Goal: Check status: Check status

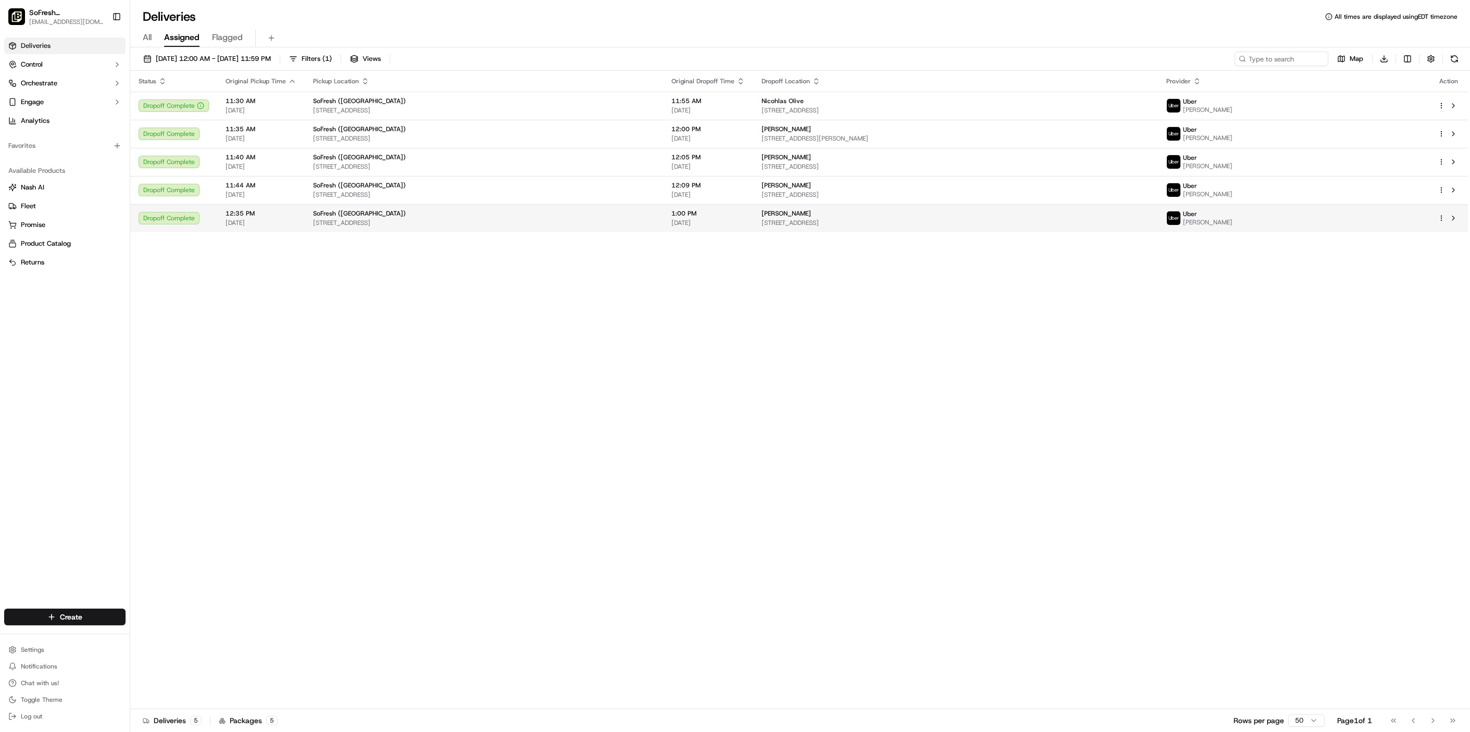
click at [753, 228] on td "1:00 PM 09/17/2025" at bounding box center [708, 218] width 90 height 28
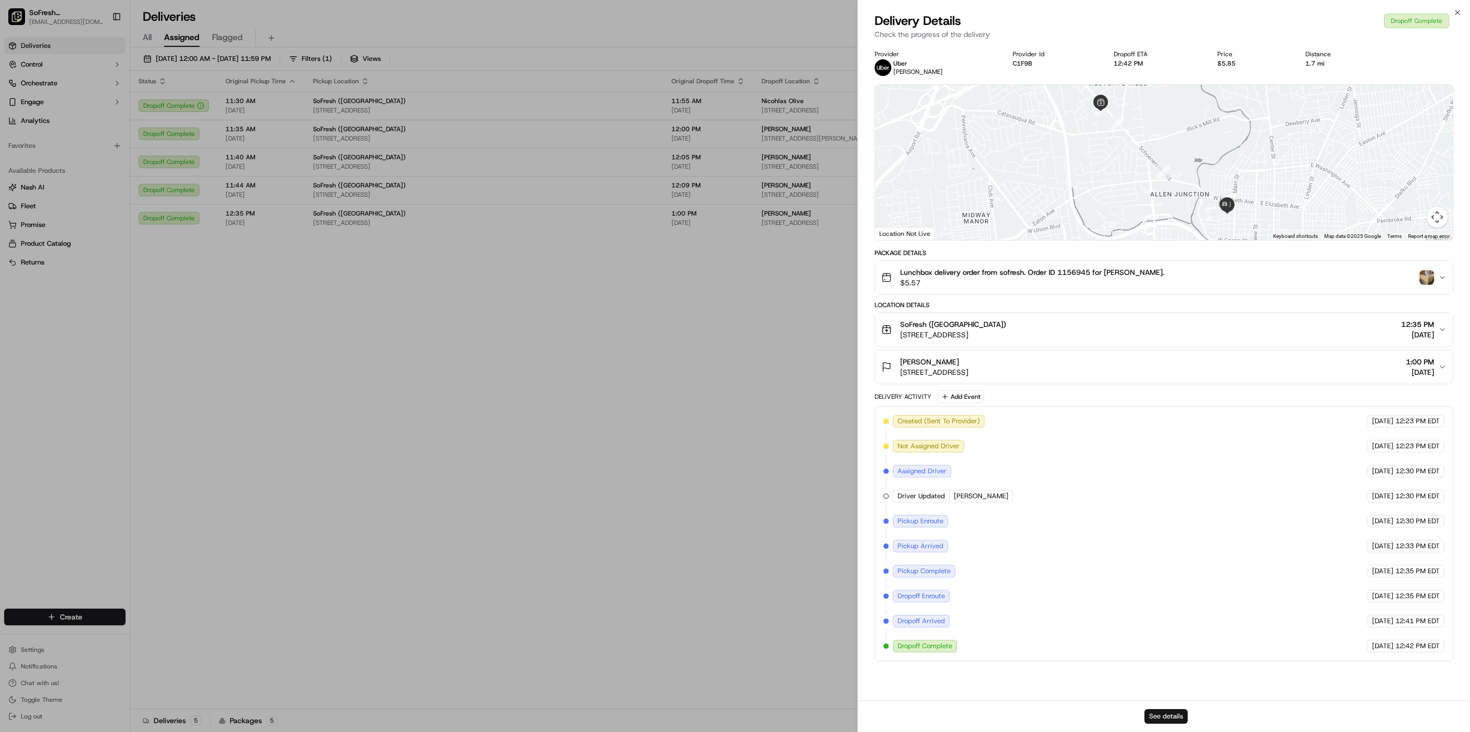
click at [1159, 718] on button "See details" at bounding box center [1165, 717] width 43 height 15
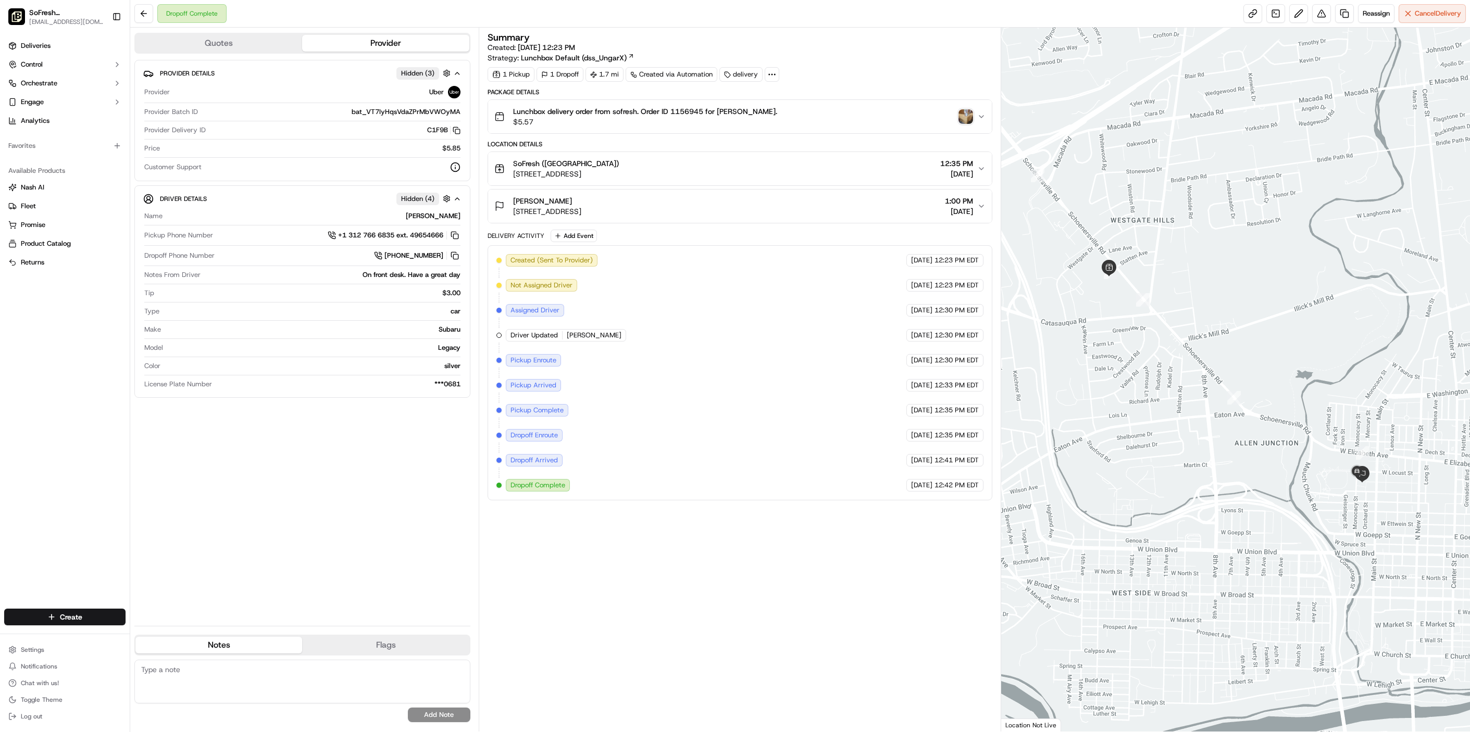
click at [966, 111] on img "button" at bounding box center [966, 116] width 15 height 15
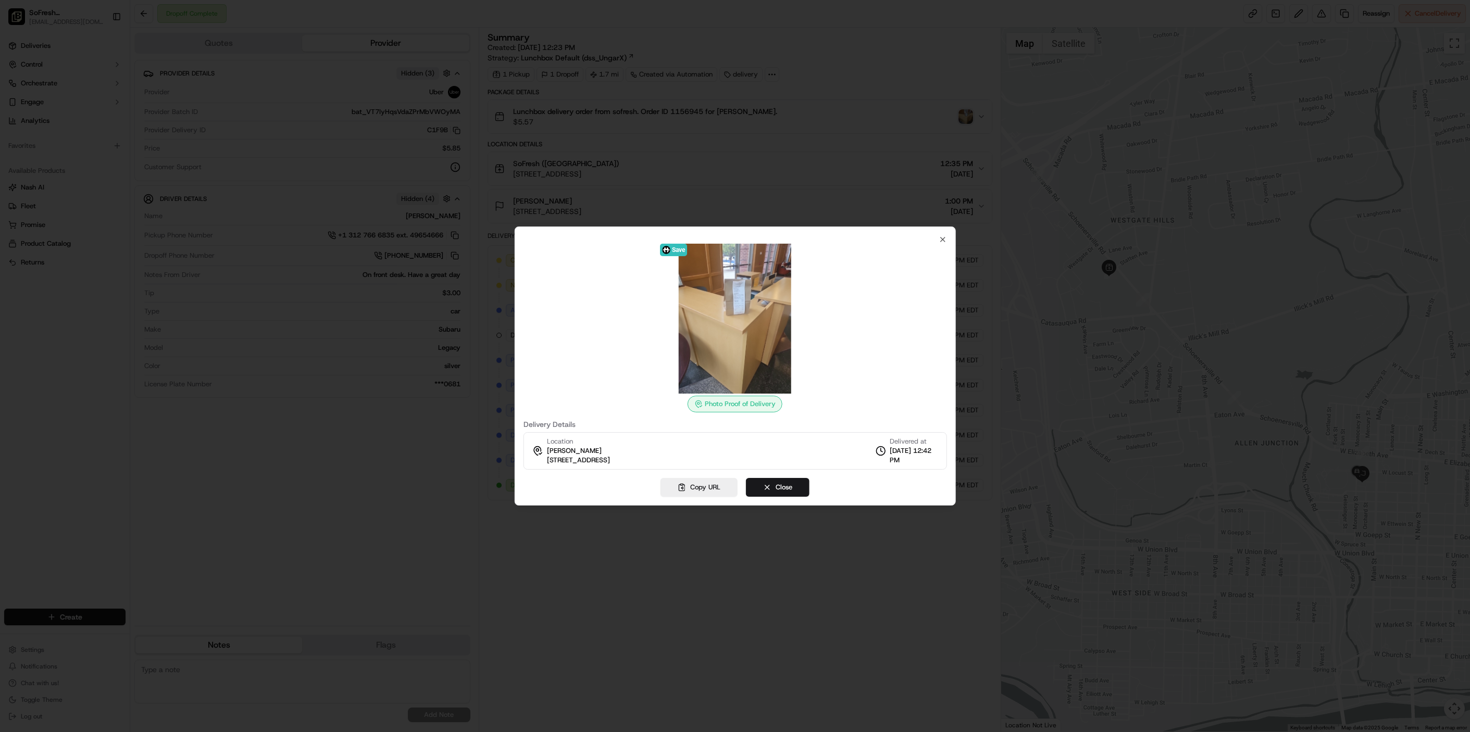
click at [751, 322] on img at bounding box center [735, 319] width 150 height 150
click at [817, 310] on div at bounding box center [736, 319] width 424 height 150
click at [772, 489] on button "Close" at bounding box center [778, 487] width 64 height 19
